Goal: Find specific page/section: Find specific page/section

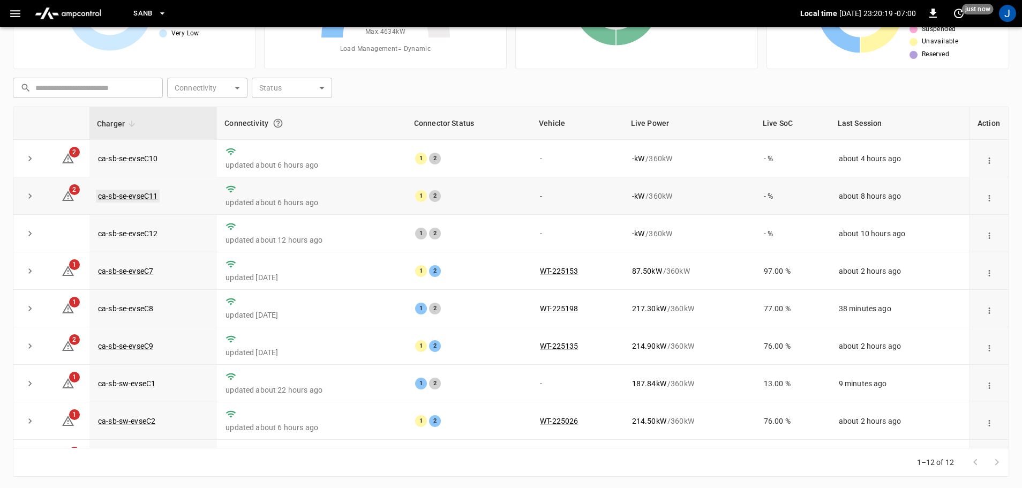
click at [118, 197] on link "ca-sb-se-evseC11" at bounding box center [128, 196] width 64 height 13
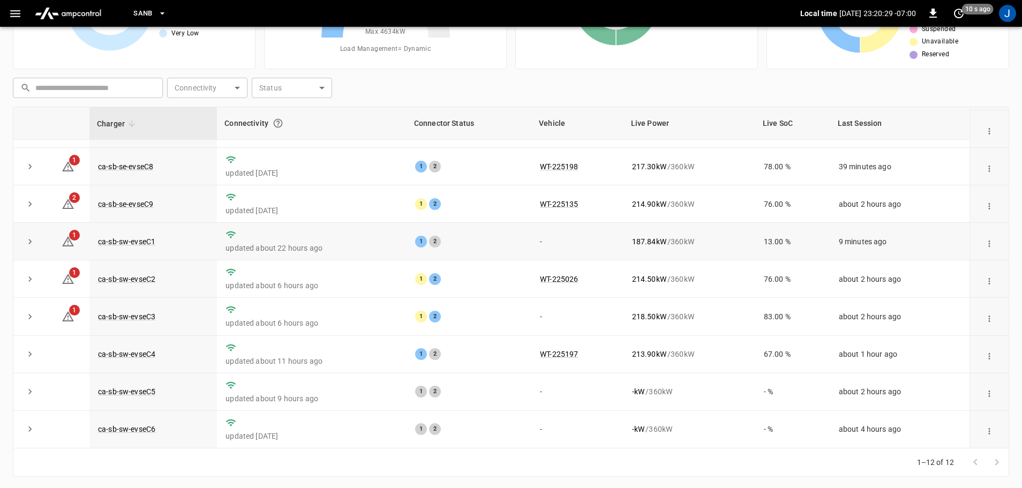
scroll to position [109, 0]
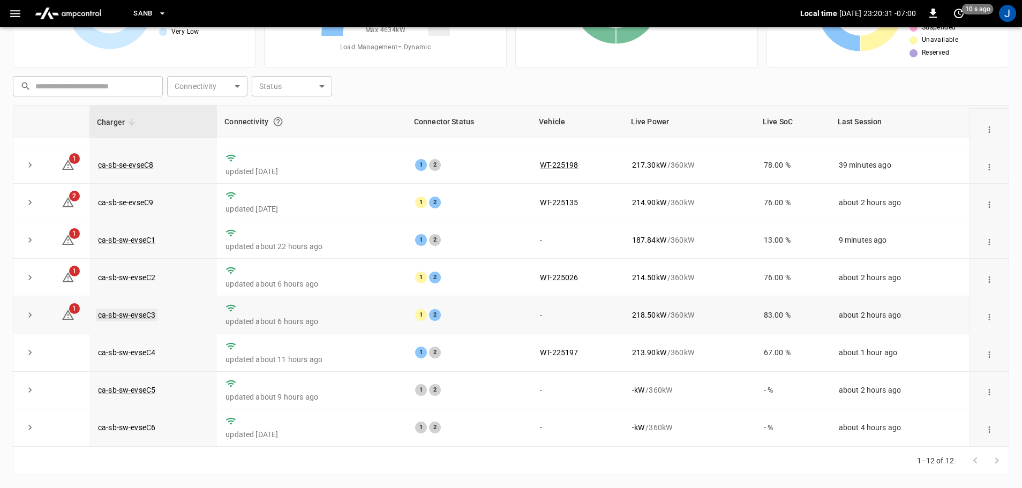
click at [119, 314] on link "ca-sb-sw-evseC3" at bounding box center [127, 314] width 62 height 13
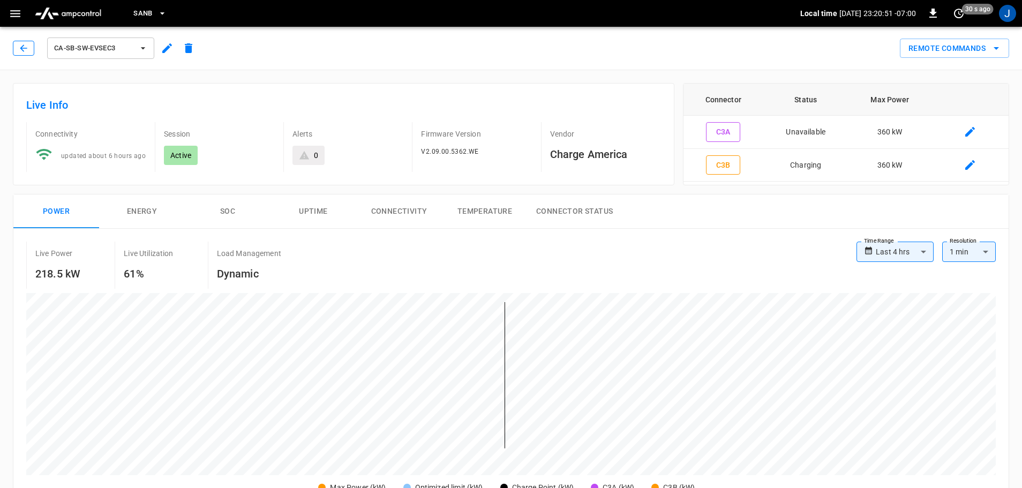
click at [23, 46] on icon "button" at bounding box center [23, 48] width 11 height 11
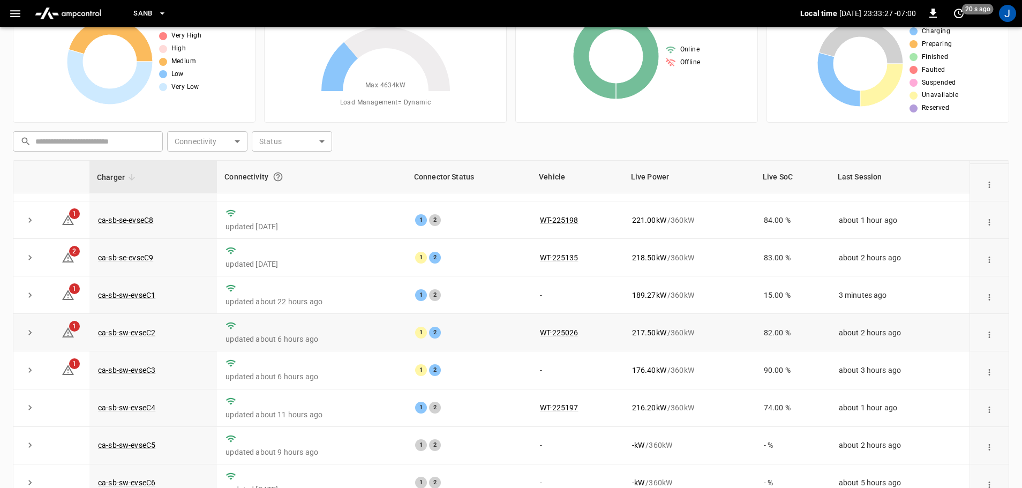
scroll to position [107, 0]
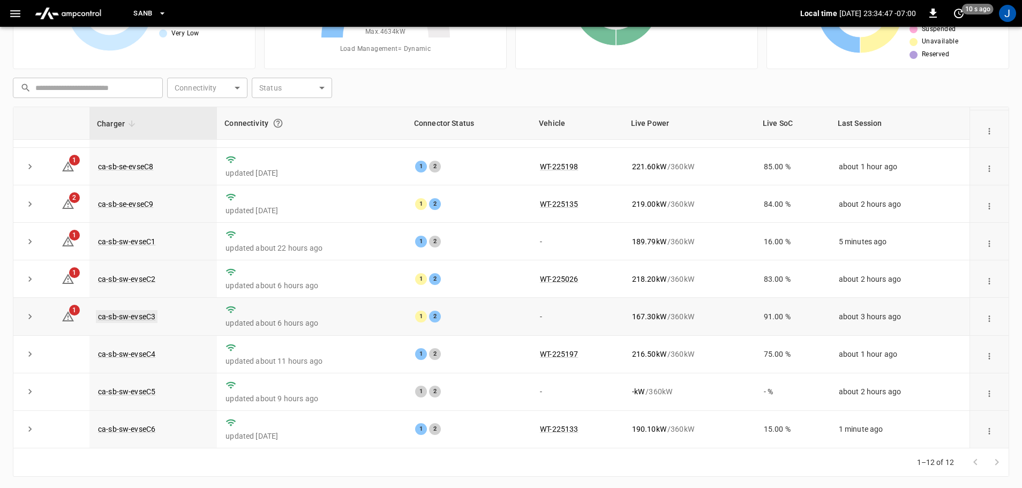
click at [103, 316] on link "ca-sb-sw-evseC3" at bounding box center [127, 316] width 62 height 13
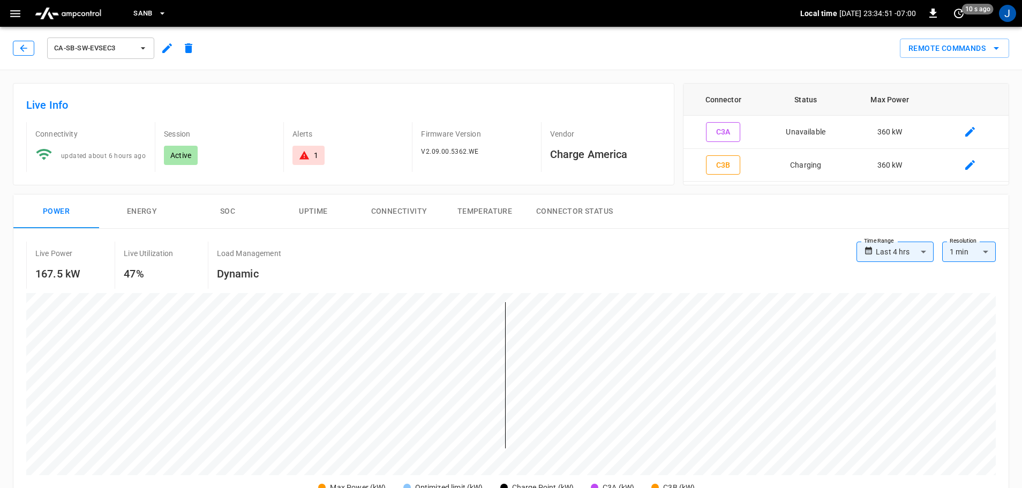
click at [25, 44] on icon "button" at bounding box center [23, 48] width 11 height 11
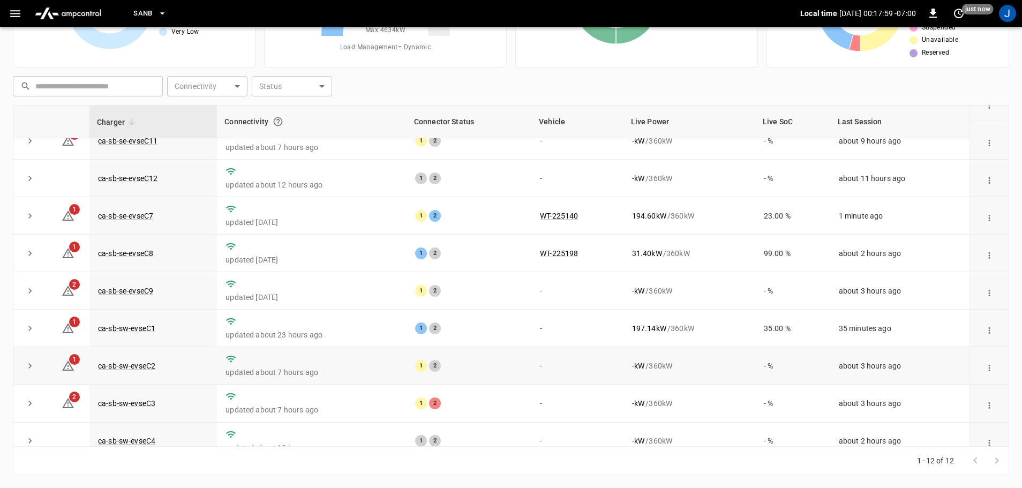
scroll to position [148, 0]
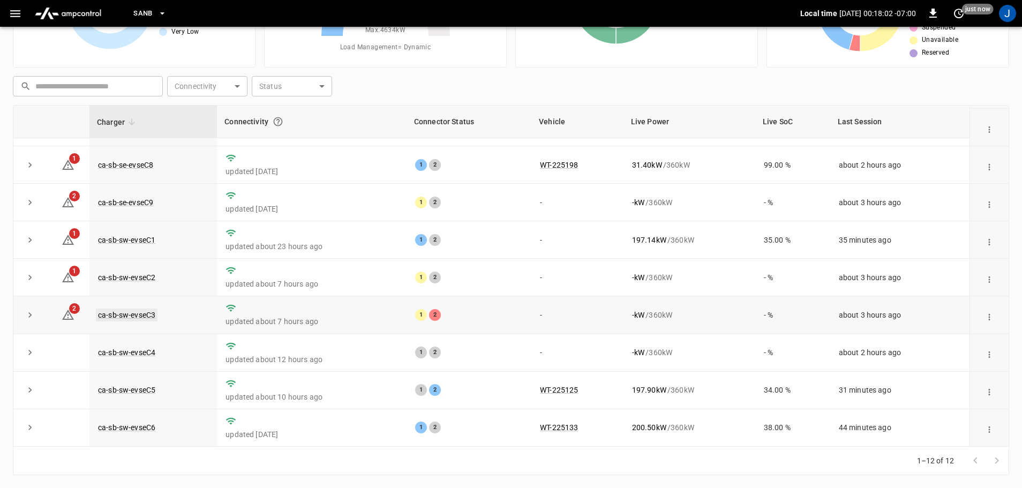
click at [129, 312] on link "ca-sb-sw-evseC3" at bounding box center [127, 314] width 62 height 13
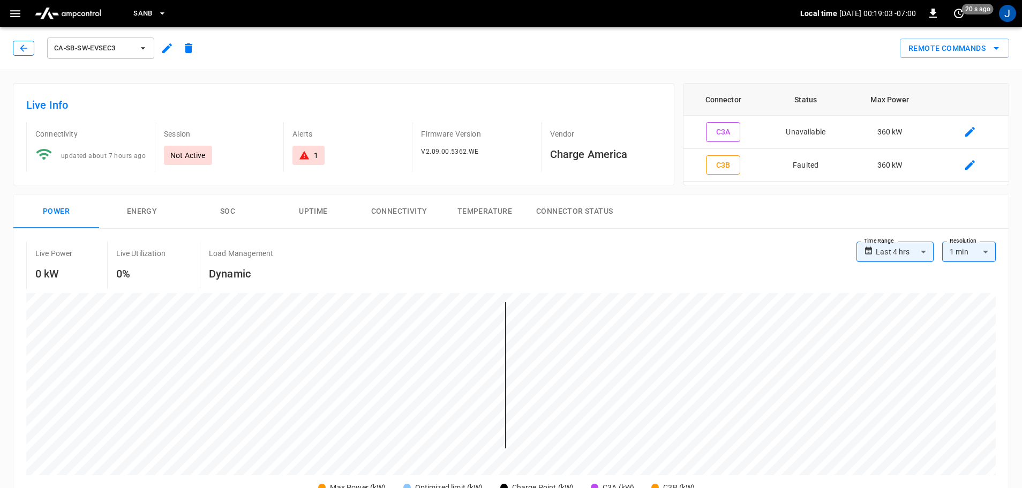
click at [18, 47] on icon "button" at bounding box center [23, 48] width 11 height 11
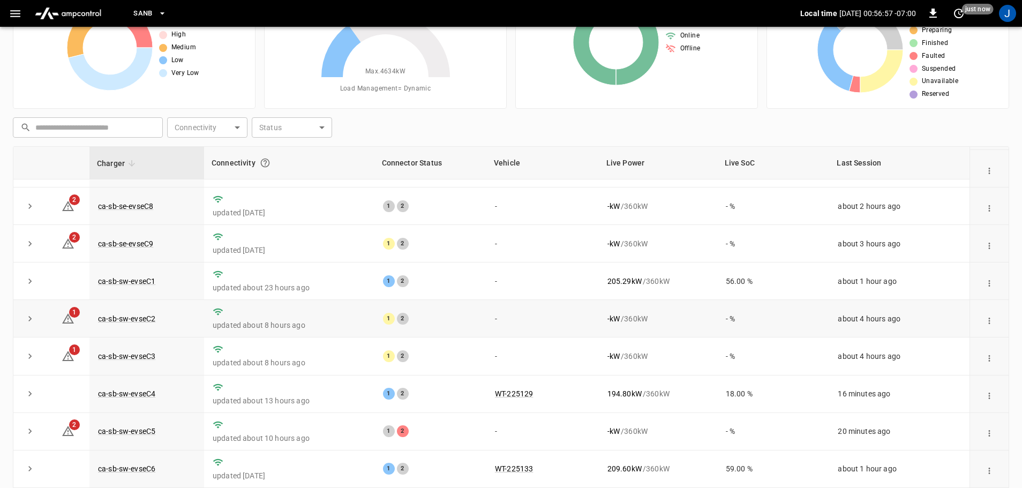
scroll to position [109, 0]
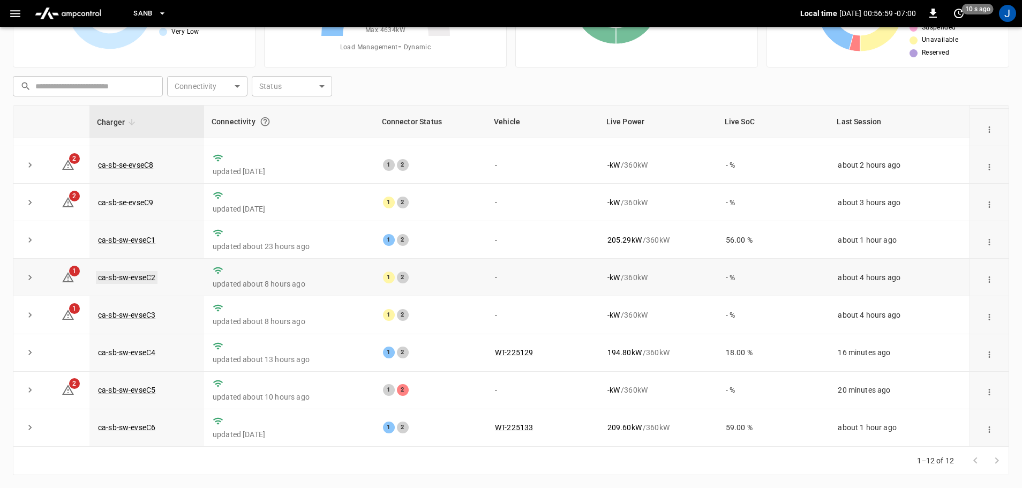
click at [117, 277] on link "ca-sb-sw-evseC2" at bounding box center [127, 277] width 62 height 13
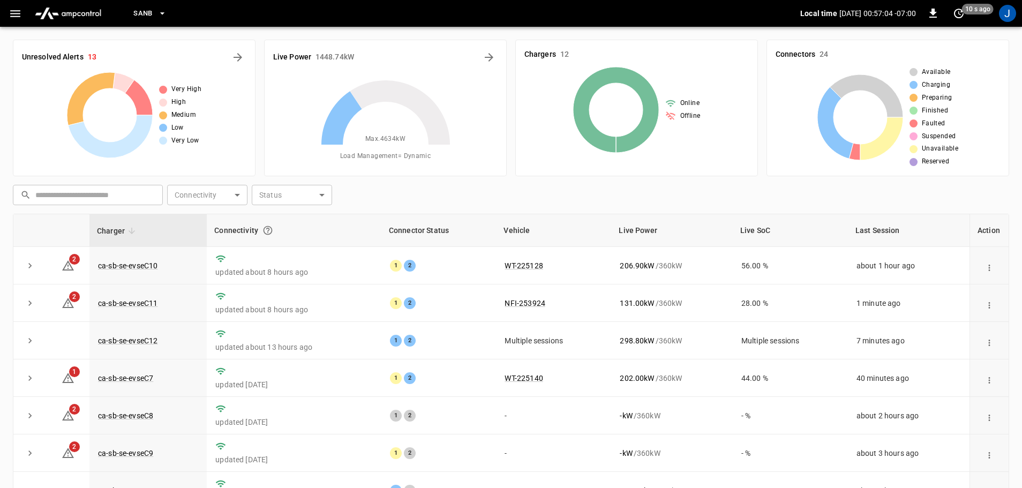
scroll to position [109, 0]
